Goal: Navigation & Orientation: Understand site structure

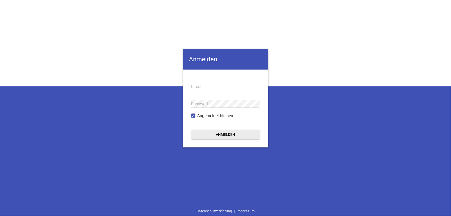
type input "[EMAIL_ADDRESS][DOMAIN_NAME]"
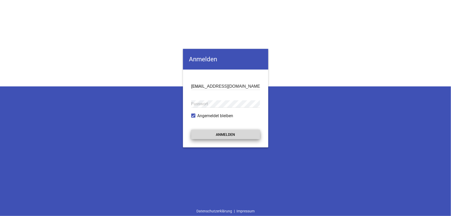
click at [221, 132] on button "Anmelden" at bounding box center [225, 134] width 69 height 9
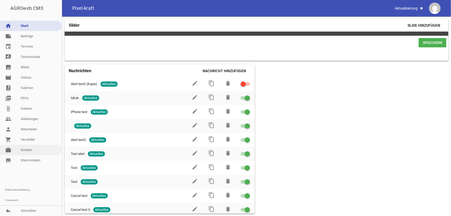
click at [33, 149] on link "work [PERSON_NAME]" at bounding box center [31, 150] width 62 height 10
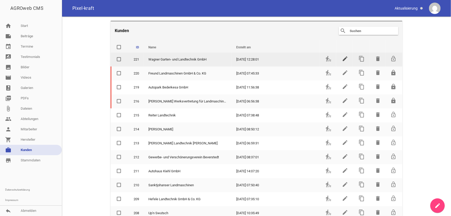
click at [342, 60] on icon "edit" at bounding box center [345, 59] width 6 height 6
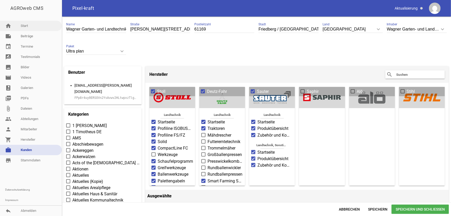
click at [28, 28] on link "home Start" at bounding box center [31, 26] width 62 height 10
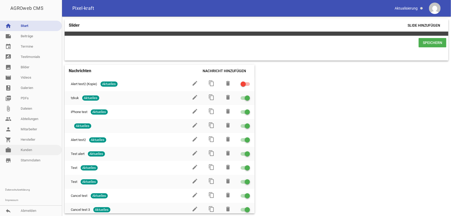
click at [29, 148] on link "work [PERSON_NAME]" at bounding box center [31, 150] width 62 height 10
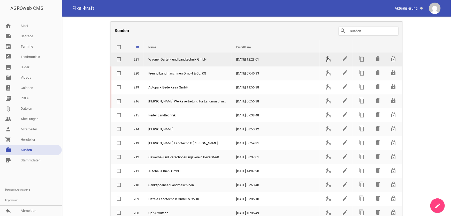
click at [326, 59] on icon "transfer_within_a_station" at bounding box center [329, 59] width 6 height 6
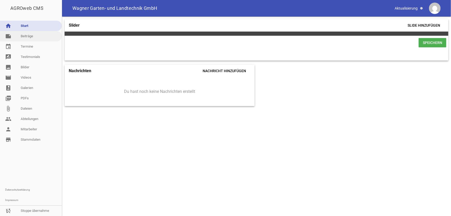
click at [32, 38] on link "note Beiträge" at bounding box center [31, 36] width 62 height 10
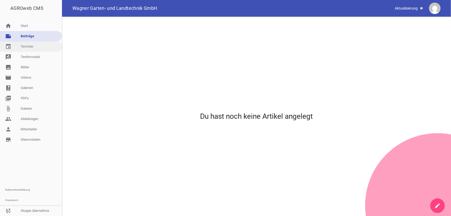
click at [31, 45] on link "event Termine" at bounding box center [31, 46] width 62 height 10
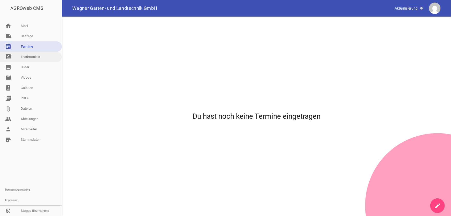
click at [31, 55] on link "rate_review Testimonials" at bounding box center [31, 57] width 62 height 10
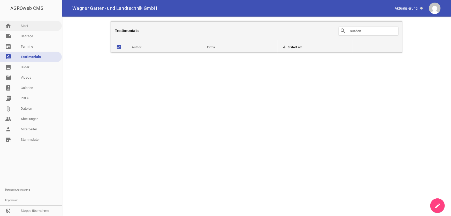
click at [35, 28] on link "home Start" at bounding box center [31, 26] width 62 height 10
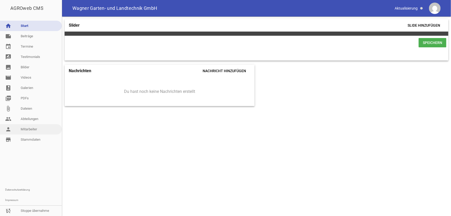
click at [26, 125] on link "person Mitarbeiter" at bounding box center [31, 129] width 62 height 10
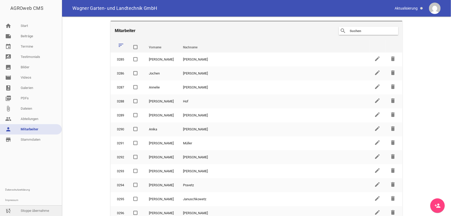
click at [29, 209] on link "sync_disabled Stoppe übernahme" at bounding box center [31, 211] width 62 height 10
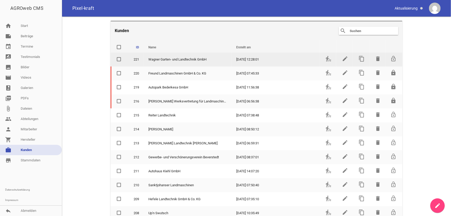
click at [185, 60] on span "Wagner Garten- und Landtechnik GmbH" at bounding box center [177, 59] width 58 height 5
click at [191, 58] on span "Wagner Garten- und Landtechnik GmbH" at bounding box center [177, 59] width 58 height 5
click at [164, 62] on span "Wagner Garten- und Landtechnik GmbH" at bounding box center [177, 59] width 58 height 5
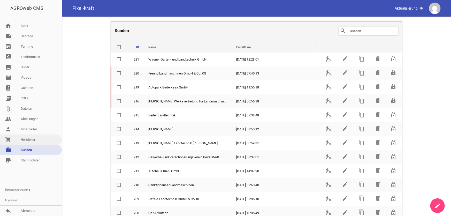
click at [29, 136] on link "shopping_cart Hersteller" at bounding box center [31, 139] width 62 height 10
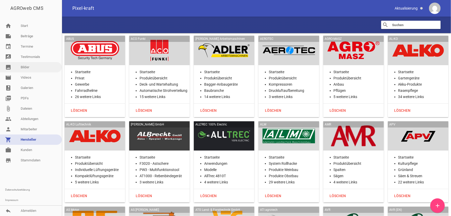
click at [29, 67] on link "image Bilder" at bounding box center [31, 67] width 62 height 10
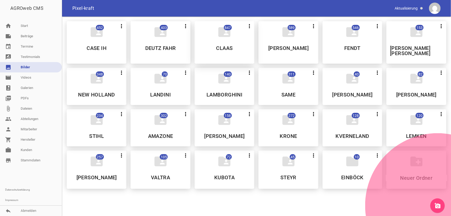
click at [214, 53] on div "folder_shared 847 more_vert Nicht mehr Teilen Bearbeiten Löschen CLAAS" at bounding box center [225, 42] width 60 height 42
